Goal: Contribute content

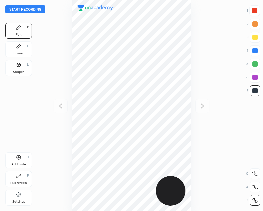
scroll to position [211, 157]
click at [18, 8] on button "Start recording" at bounding box center [25, 9] width 40 height 8
click at [17, 68] on div "Shapes L" at bounding box center [18, 68] width 27 height 16
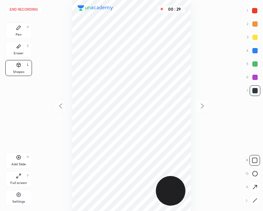
click at [25, 28] on div "Pen P" at bounding box center [18, 31] width 27 height 16
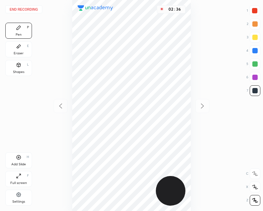
click at [24, 162] on div "Add Slide H" at bounding box center [18, 160] width 27 height 16
click at [61, 105] on icon at bounding box center [61, 106] width 8 height 8
click at [61, 109] on div "02 : 48" at bounding box center [131, 105] width 157 height 211
click at [206, 109] on icon at bounding box center [203, 106] width 8 height 8
click at [24, 7] on button "End recording" at bounding box center [23, 9] width 37 height 8
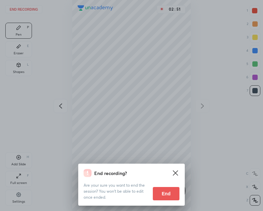
click at [166, 192] on button "End" at bounding box center [166, 193] width 27 height 13
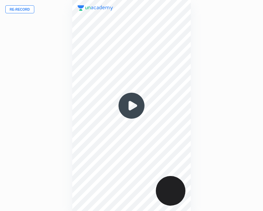
click at [132, 107] on img at bounding box center [132, 106] width 32 height 32
